Goal: Task Accomplishment & Management: Manage account settings

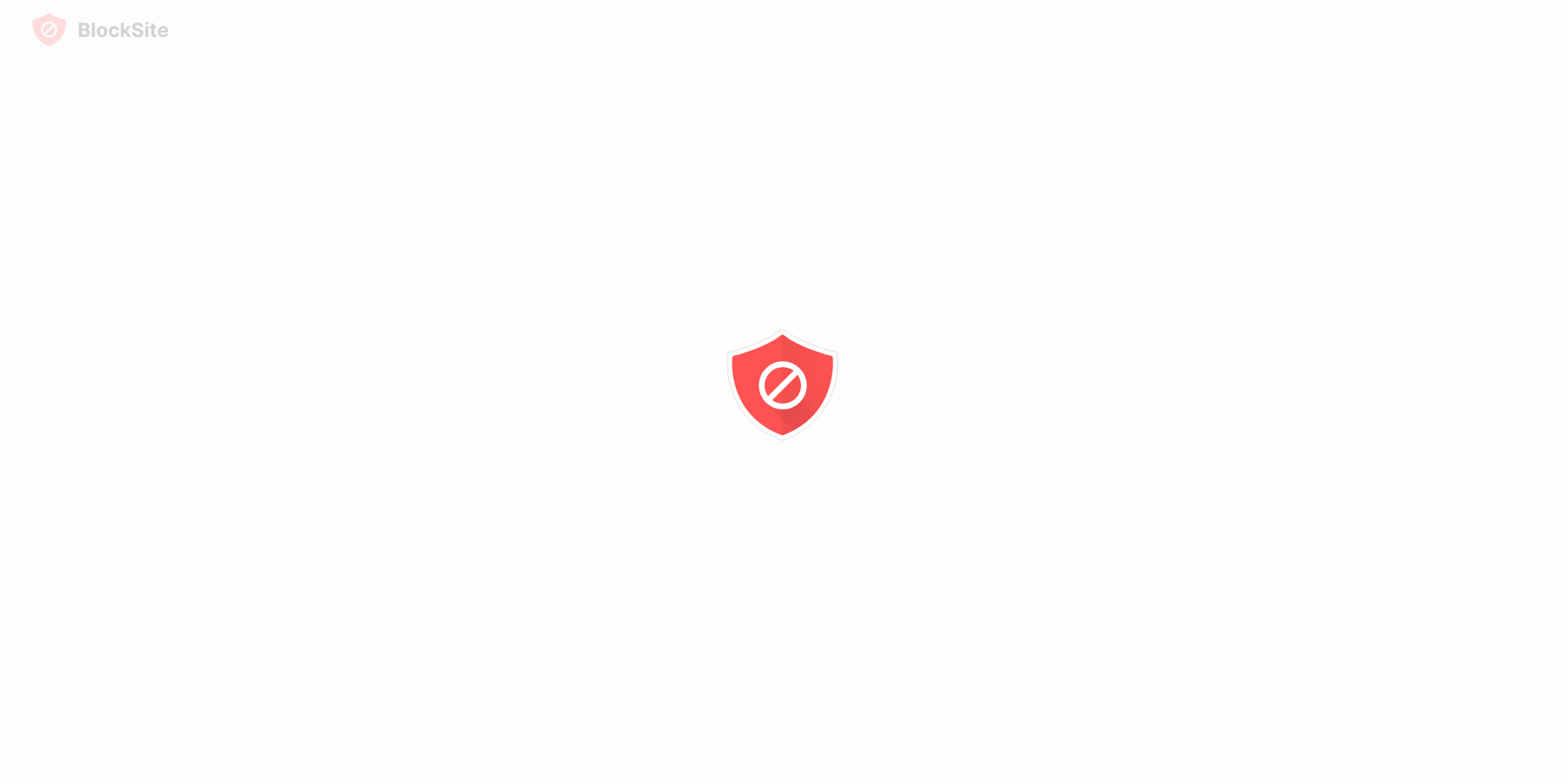
drag, startPoint x: 835, startPoint y: 571, endPoint x: 830, endPoint y: 596, distance: 25.5
click at [830, 596] on div at bounding box center [784, 391] width 1568 height 783
click at [844, 591] on div at bounding box center [784, 391] width 1568 height 783
click at [379, 7] on html at bounding box center [784, 3] width 1568 height 7
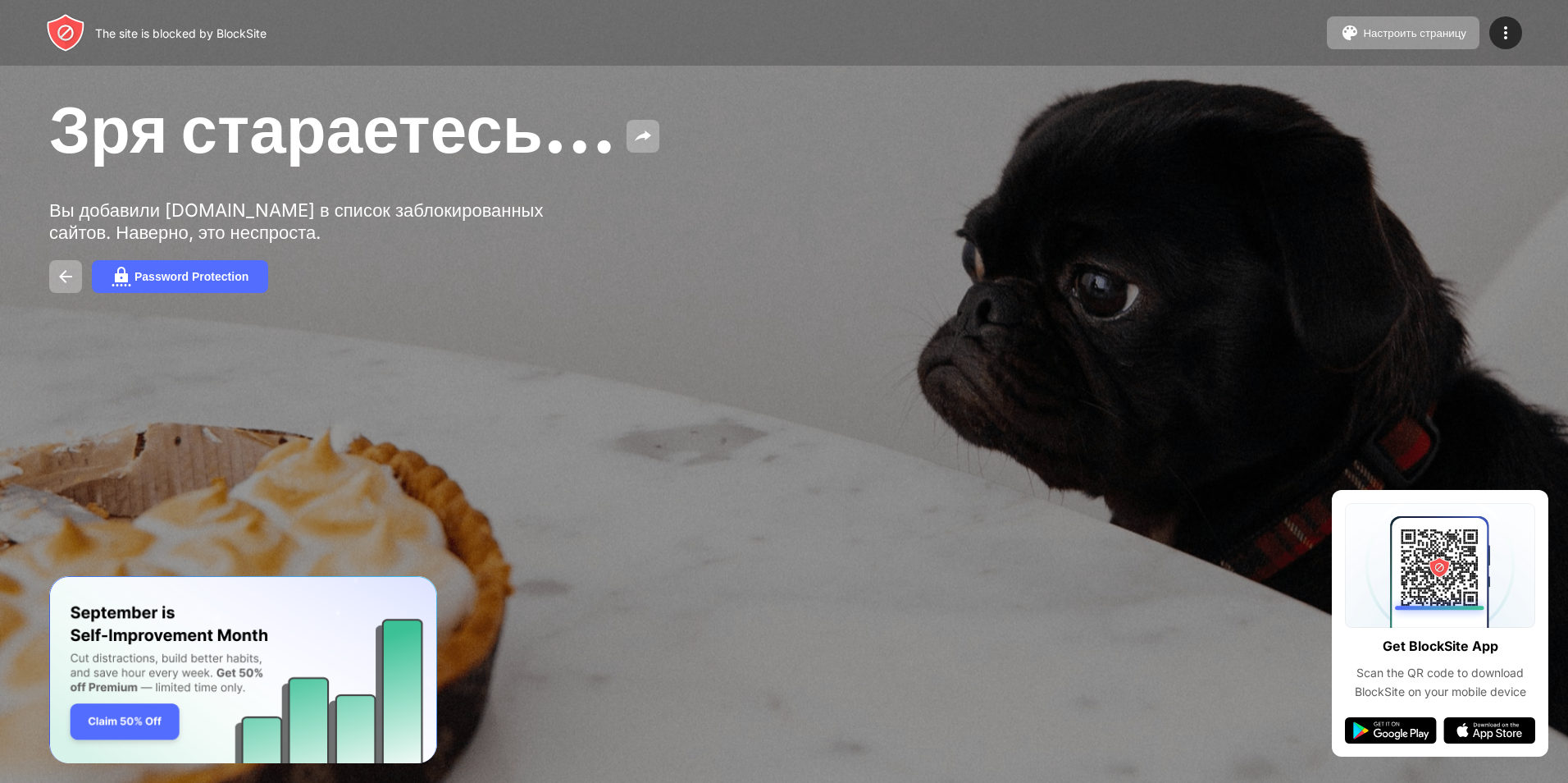
click at [379, 301] on div "Зря стараетесь… Вы добавили youtube.com в список заблокированных сайтов. Наверн…" at bounding box center [784, 190] width 1568 height 381
